Goal: Ask a question

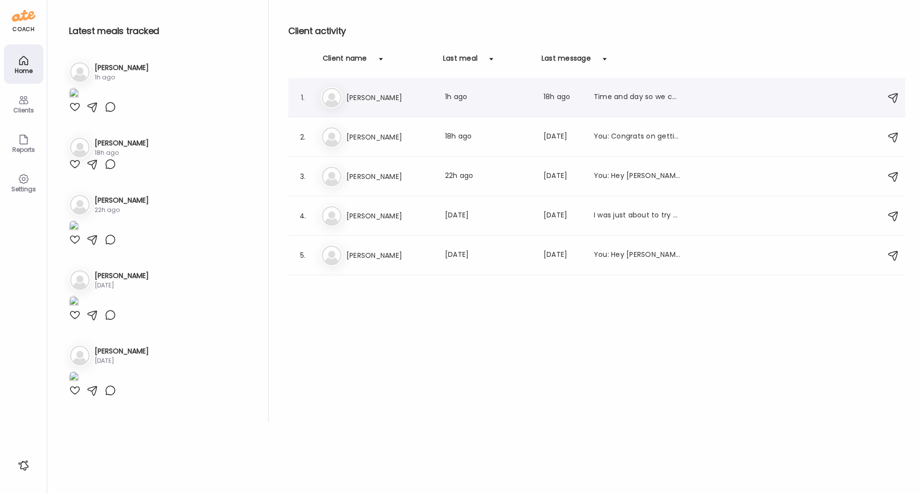
click at [364, 109] on div "1. Lo [PERSON_NAME] Last meal: 1h ago Last message: 18h ago Time and day so we …" at bounding box center [596, 97] width 617 height 39
click at [366, 103] on div "Lo [PERSON_NAME] Last meal: 1h ago Last message: 18h ago Time and day so we can…" at bounding box center [598, 98] width 555 height 22
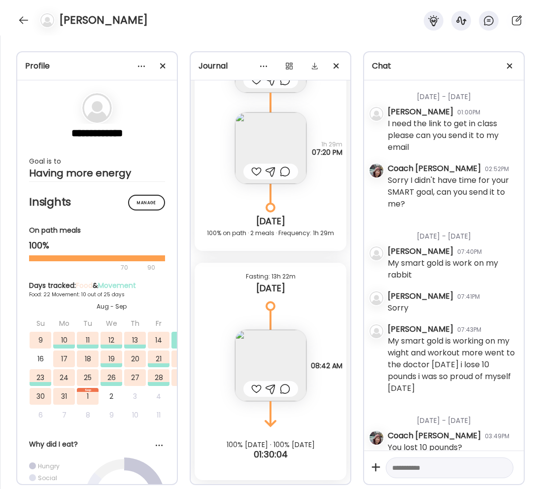
scroll to position [4516, 0]
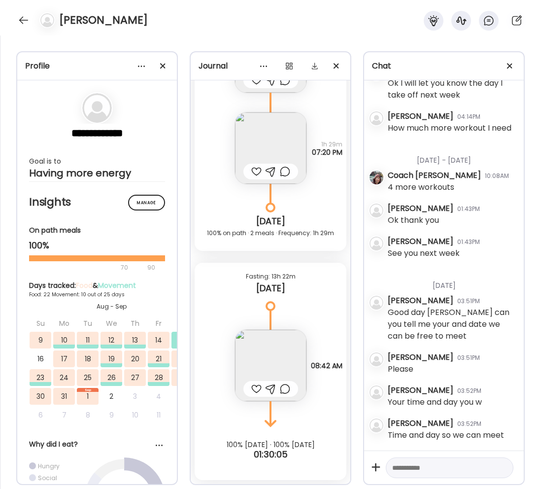
click at [428, 457] on div at bounding box center [450, 467] width 128 height 21
click at [433, 462] on textarea at bounding box center [440, 468] width 97 height 12
type textarea "**********"
click at [495, 461] on div at bounding box center [502, 468] width 14 height 14
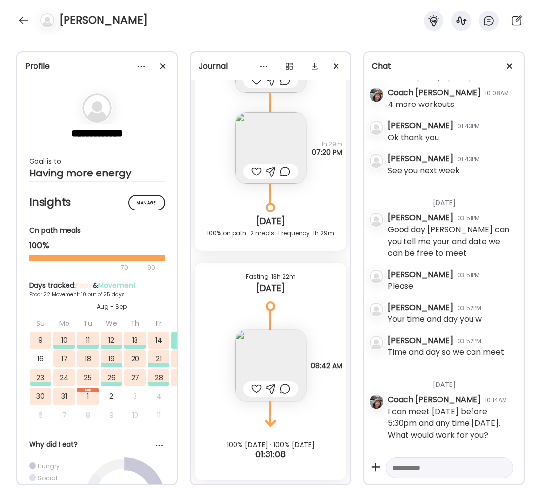
scroll to position [4611, 0]
click at [22, 24] on div at bounding box center [24, 20] width 16 height 16
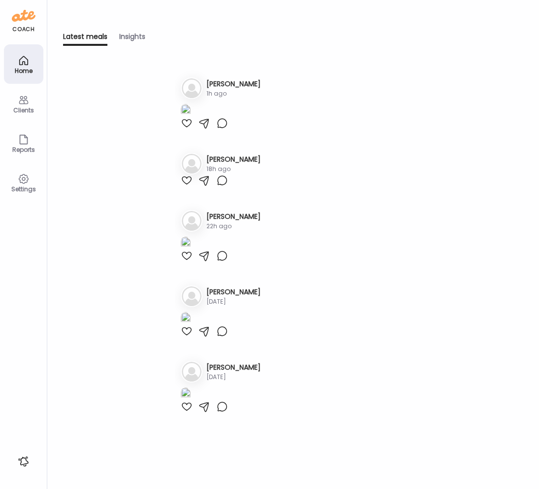
click at [26, 101] on icon at bounding box center [24, 100] width 12 height 12
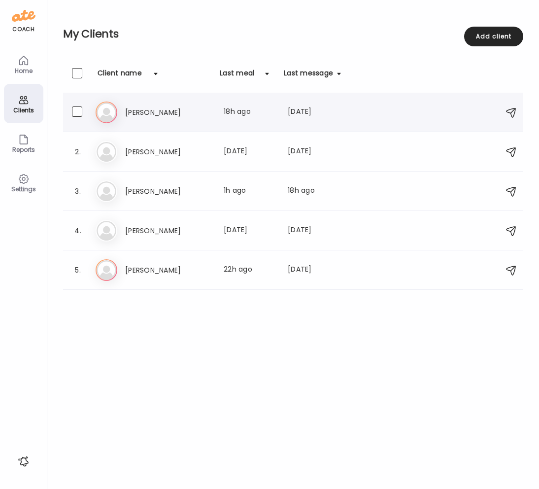
click at [165, 106] on div "Ge [PERSON_NAME] Last meal: 18h ago Last message: [DATE] You: Congrats on getti…" at bounding box center [295, 112] width 398 height 22
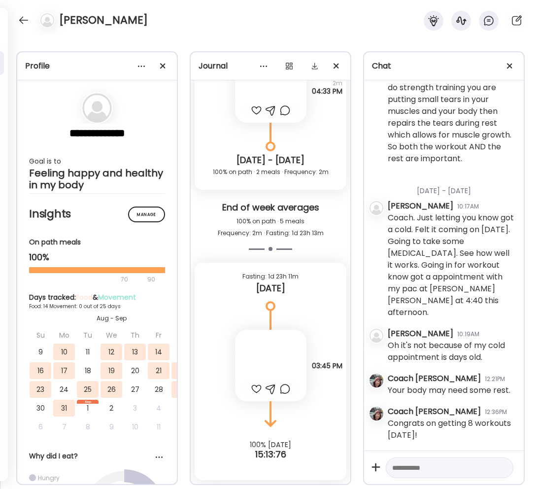
scroll to position [6867, 0]
click at [27, 23] on div at bounding box center [24, 20] width 16 height 16
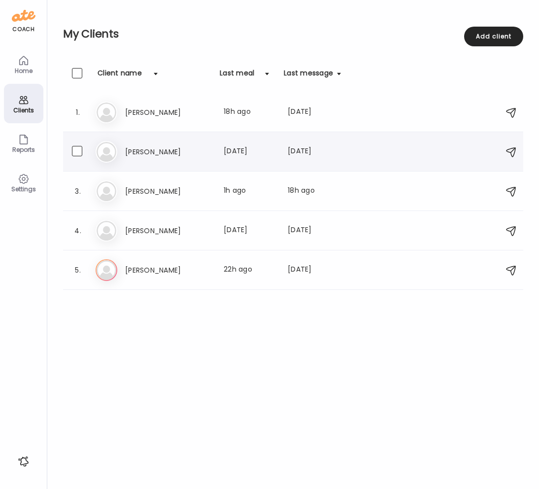
click at [195, 156] on h3 "[PERSON_NAME]" at bounding box center [168, 152] width 87 height 12
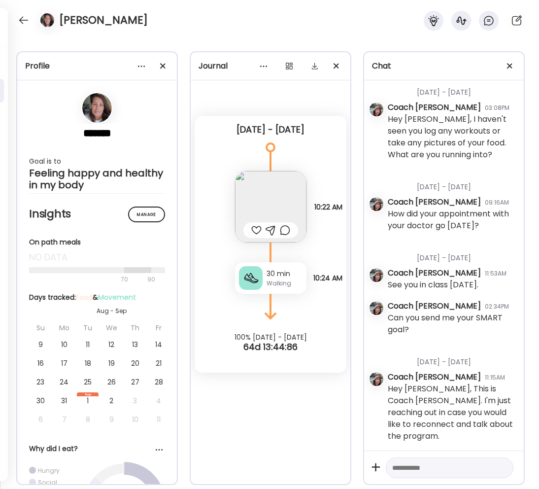
scroll to position [0, 0]
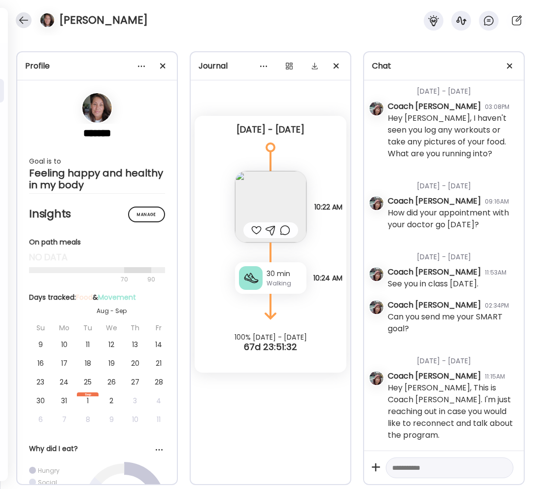
click at [25, 22] on div at bounding box center [24, 20] width 16 height 16
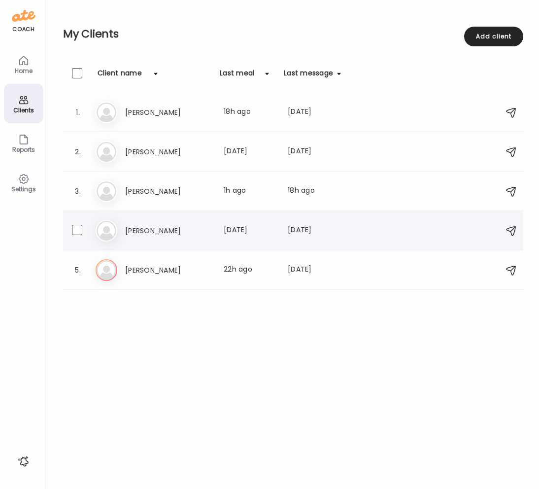
click at [169, 227] on h3 "[PERSON_NAME]" at bounding box center [168, 231] width 87 height 12
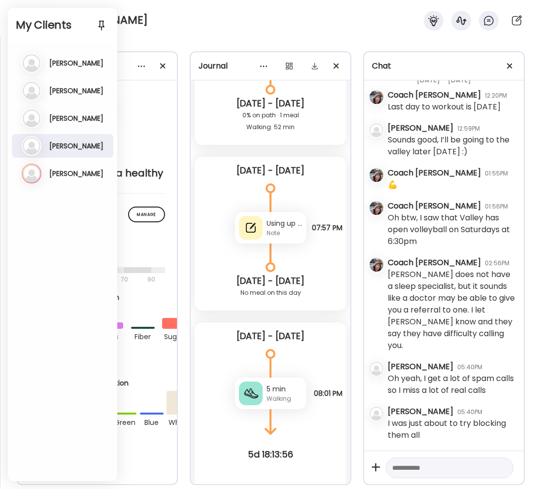
click at [142, 29] on div "[PERSON_NAME]" at bounding box center [269, 17] width 539 height 35
click at [92, 177] on h3 "[PERSON_NAME]" at bounding box center [76, 173] width 54 height 9
